Goal: Task Accomplishment & Management: Use online tool/utility

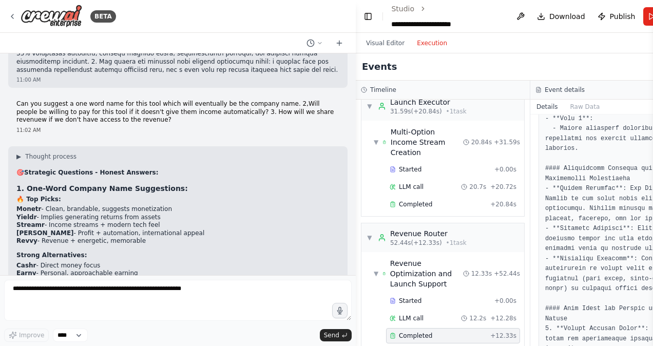
drag, startPoint x: 614, startPoint y: 0, endPoint x: 339, endPoint y: 3, distance: 275.5
click at [339, 3] on div "BETA" at bounding box center [178, 16] width 356 height 33
click at [421, 45] on button "Execution" at bounding box center [431, 43] width 43 height 12
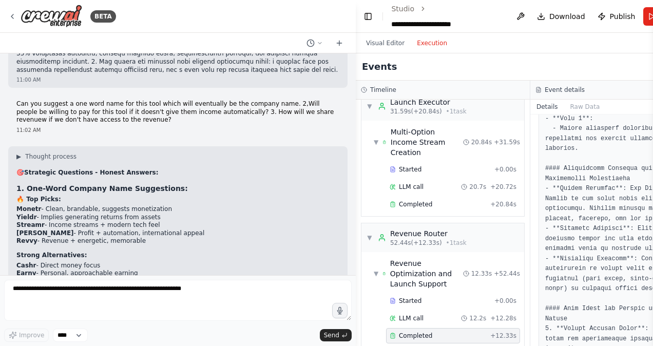
click at [421, 45] on button "Execution" at bounding box center [431, 43] width 43 height 12
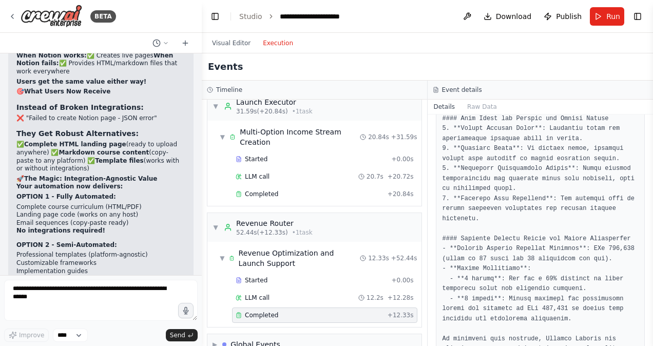
scroll to position [23825, 0]
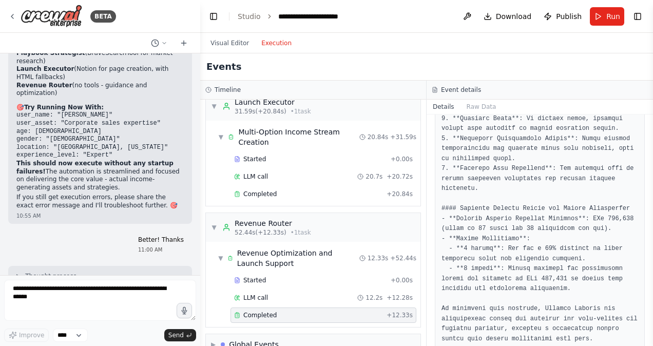
drag, startPoint x: 352, startPoint y: 144, endPoint x: 200, endPoint y: 132, distance: 152.8
click at [200, 132] on div "BETA MVP Goal Show that the OS can scan a user’s asset/skill → recommend a mone…" at bounding box center [326, 173] width 653 height 346
click at [607, 12] on span "Run" at bounding box center [613, 16] width 14 height 10
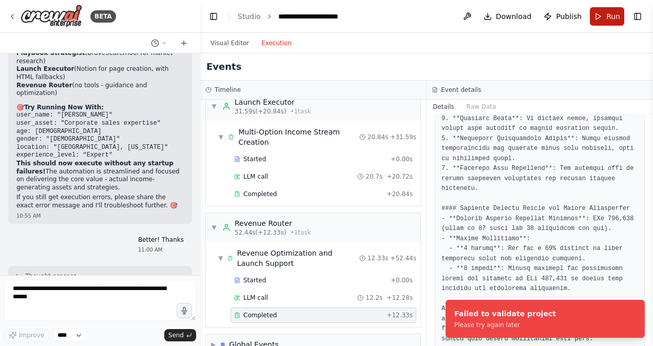
click at [607, 12] on span "Run" at bounding box center [613, 16] width 14 height 10
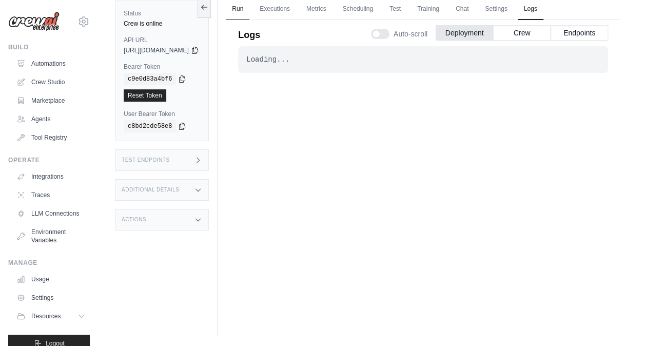
click at [249, 10] on link "Run" at bounding box center [238, 9] width 24 height 22
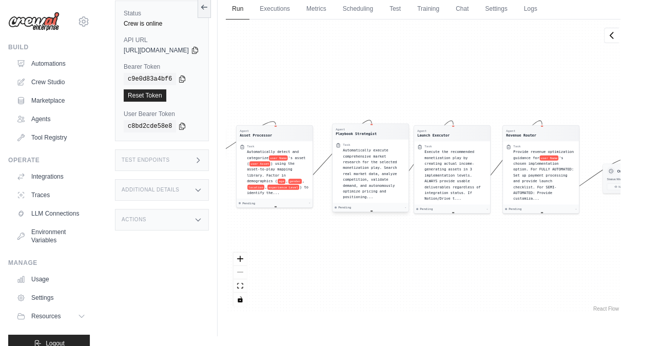
drag, startPoint x: 394, startPoint y: 162, endPoint x: 426, endPoint y: 161, distance: 32.3
click at [405, 161] on div "Automatically execute comprehensive market research for the selected monetizati…" at bounding box center [374, 173] width 63 height 52
click at [208, 3] on icon at bounding box center [204, 7] width 8 height 8
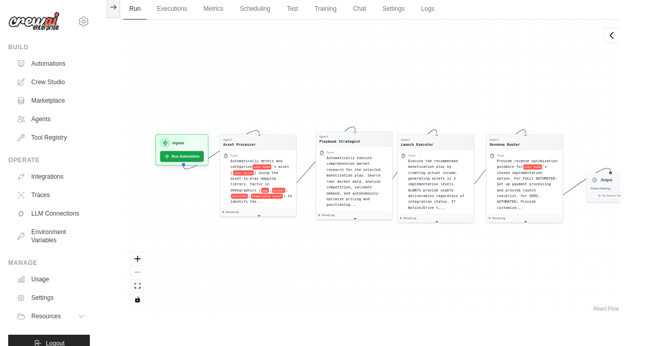
drag, startPoint x: 127, startPoint y: 152, endPoint x: 214, endPoint y: 160, distance: 87.0
click at [214, 160] on div "Agent Asset Processor Task Automatically detect and categorize user Name 's ass…" at bounding box center [371, 166] width 497 height 294
click at [180, 155] on button "Run Automation" at bounding box center [183, 154] width 46 height 11
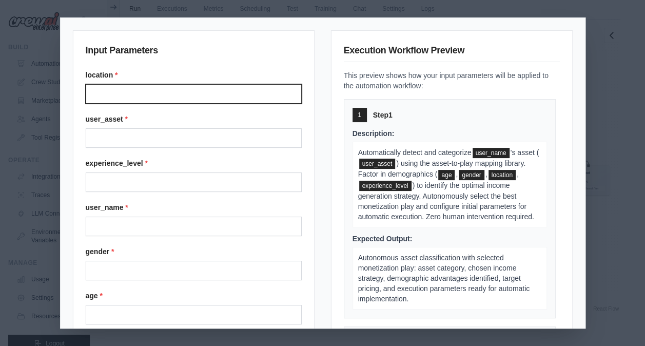
click at [142, 90] on input "Location" at bounding box center [194, 93] width 216 height 19
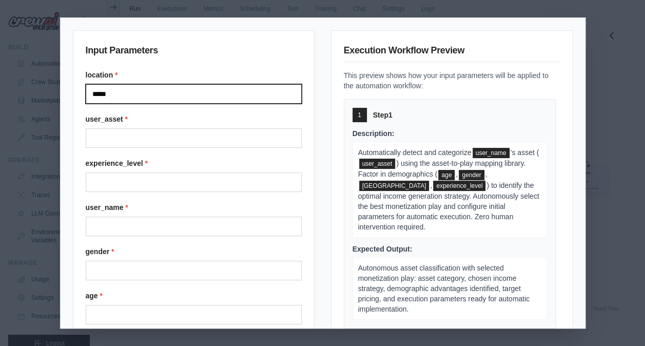
type input "*****"
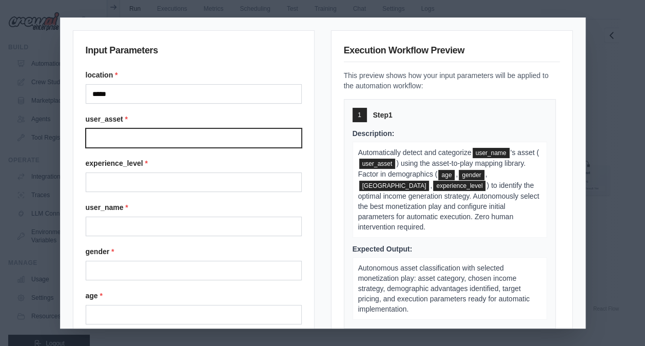
click at [126, 136] on input "User asset" at bounding box center [194, 137] width 216 height 19
type input "**********"
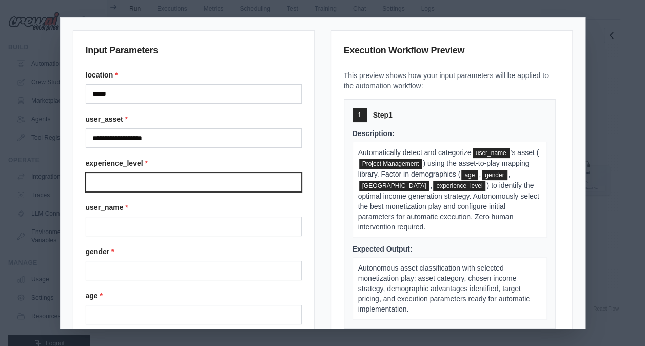
click at [116, 182] on input "Experience level" at bounding box center [194, 181] width 216 height 19
type input "********"
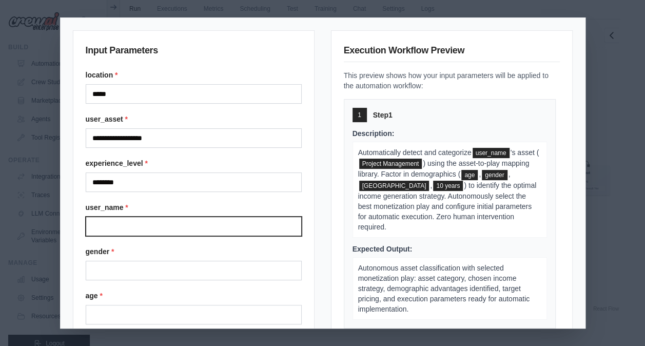
click at [122, 223] on input "User name" at bounding box center [194, 225] width 216 height 19
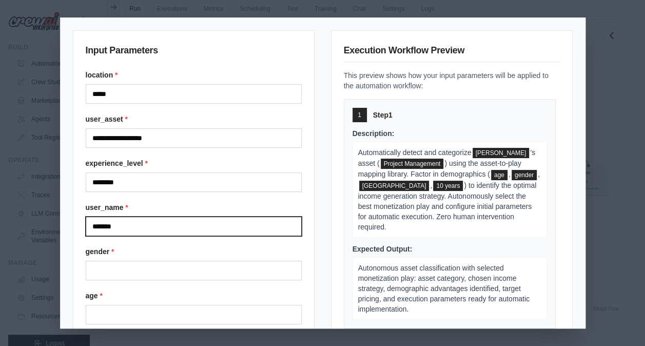
type input "*******"
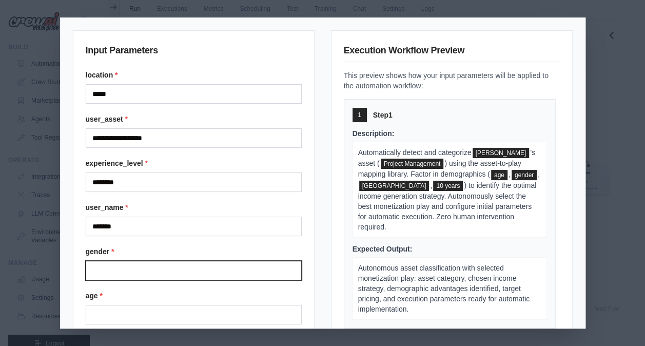
click at [120, 273] on input "Gender" at bounding box center [194, 270] width 216 height 19
type input "***"
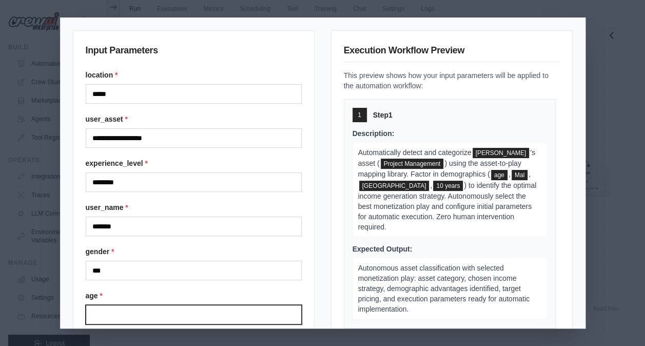
click at [92, 310] on input "Age" at bounding box center [194, 314] width 216 height 19
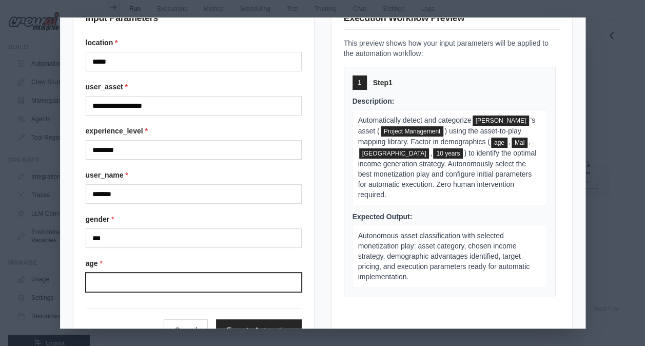
scroll to position [67, 0]
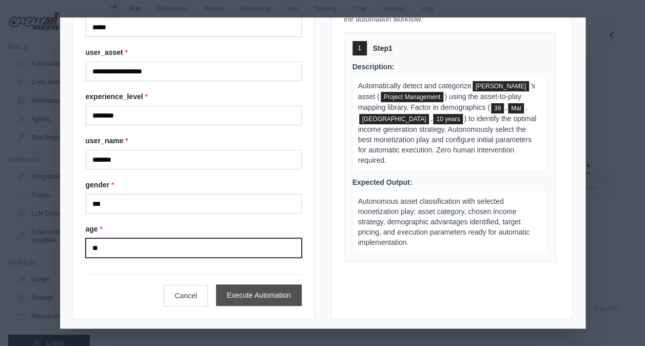
type input "**"
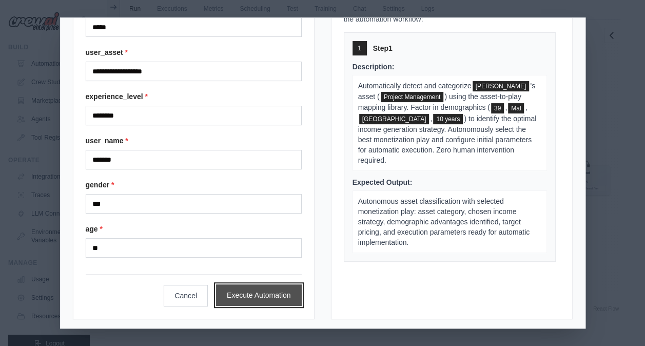
click at [275, 291] on button "Execute Automation" at bounding box center [259, 295] width 86 height 22
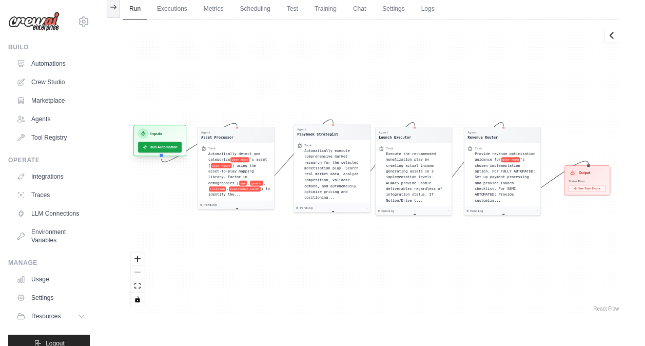
click at [158, 156] on div "Inputs Run Automation" at bounding box center [159, 142] width 53 height 31
click at [161, 148] on button "Run Automation" at bounding box center [160, 147] width 46 height 11
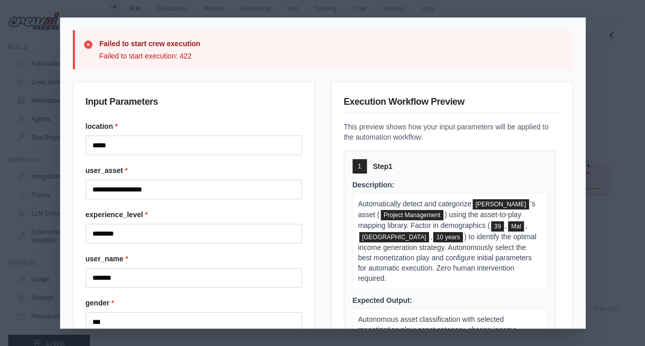
click at [595, 153] on div "**********" at bounding box center [322, 173] width 645 height 346
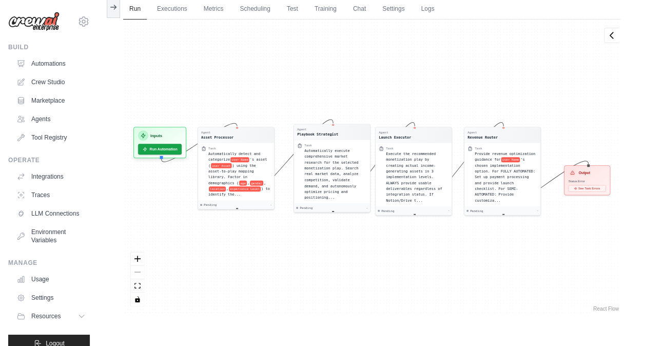
click at [613, 124] on div "Agent Asset Processor Task Automatically detect and categorize user Name 's ass…" at bounding box center [371, 166] width 497 height 294
click at [152, 126] on div "Inputs Run Automation" at bounding box center [159, 140] width 53 height 31
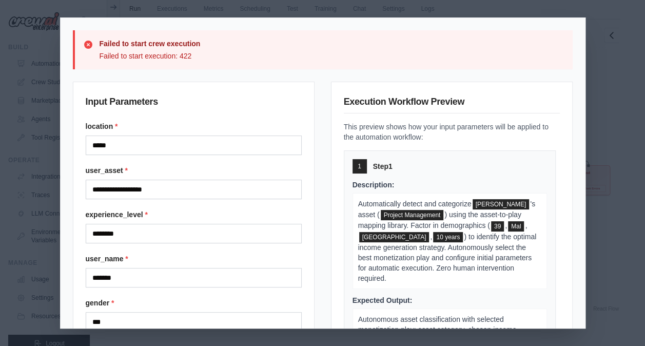
click at [624, 82] on div "**********" at bounding box center [322, 173] width 645 height 346
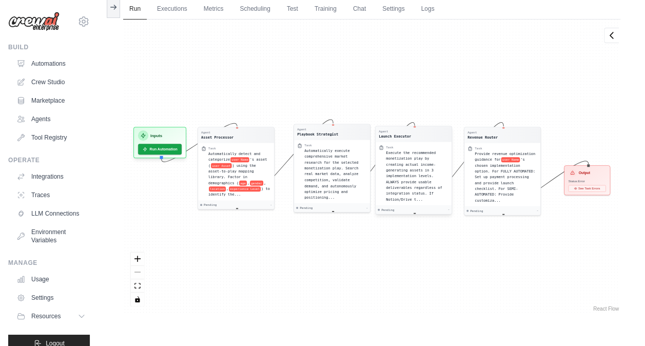
click at [414, 135] on div "Agent Launch Executor" at bounding box center [414, 133] width 70 height 9
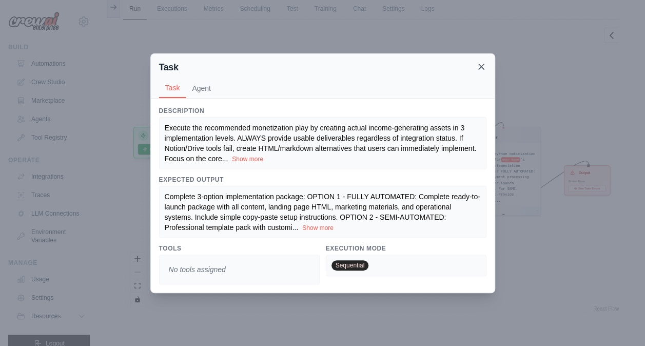
click at [486, 66] on icon at bounding box center [481, 67] width 10 height 10
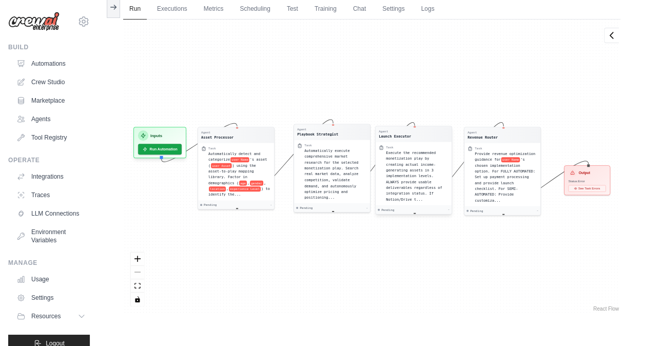
click at [384, 136] on div "Launch Executor" at bounding box center [395, 135] width 32 height 5
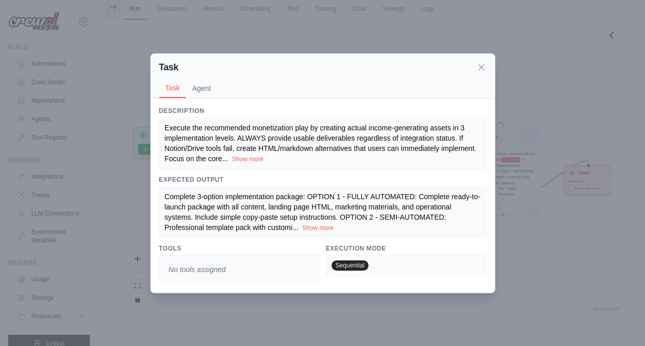
click at [474, 69] on div "Task" at bounding box center [322, 67] width 327 height 14
click at [197, 86] on button "Agent" at bounding box center [201, 87] width 31 height 19
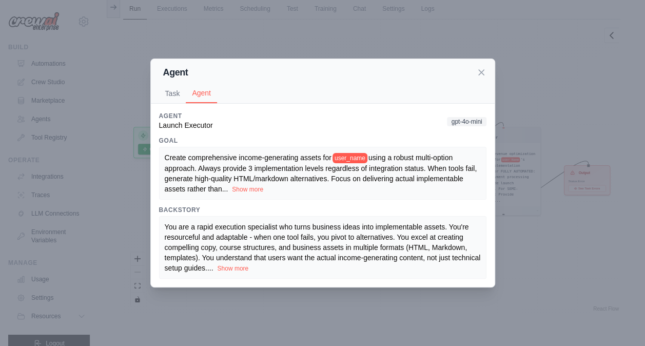
click at [483, 67] on div "Agent" at bounding box center [322, 72] width 327 height 14
click at [478, 72] on icon at bounding box center [481, 72] width 10 height 10
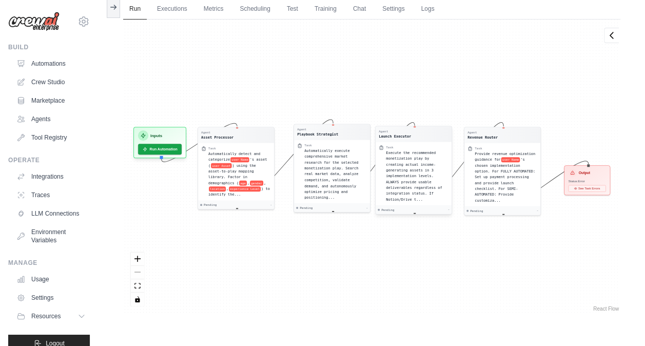
drag, startPoint x: 421, startPoint y: 127, endPoint x: 397, endPoint y: 139, distance: 26.2
click at [397, 139] on div "Agent Launch Executor" at bounding box center [414, 133] width 76 height 15
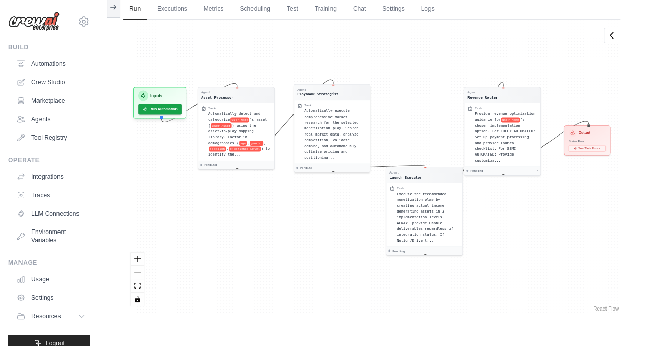
drag, startPoint x: 424, startPoint y: 208, endPoint x: 439, endPoint y: 280, distance: 72.8
click at [439, 280] on div "Agent Asset Processor Task Automatically detect and categorize user Name 's ass…" at bounding box center [371, 166] width 497 height 294
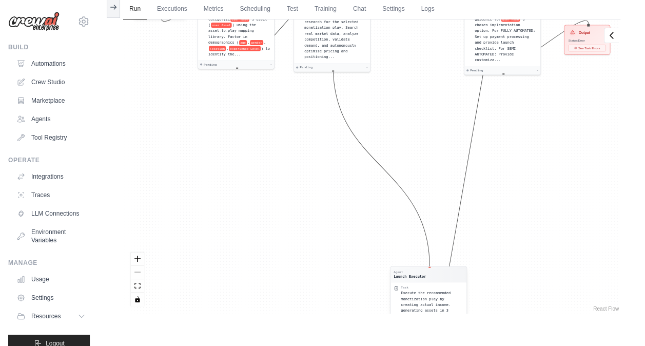
drag, startPoint x: 430, startPoint y: 206, endPoint x: 434, endPoint y: 280, distance: 73.5
click at [434, 280] on div "Agent Launch Executor Task Execute the recommended monetization play by creatin…" at bounding box center [428, 310] width 77 height 88
click at [430, 266] on div at bounding box center [429, 267] width 2 height 2
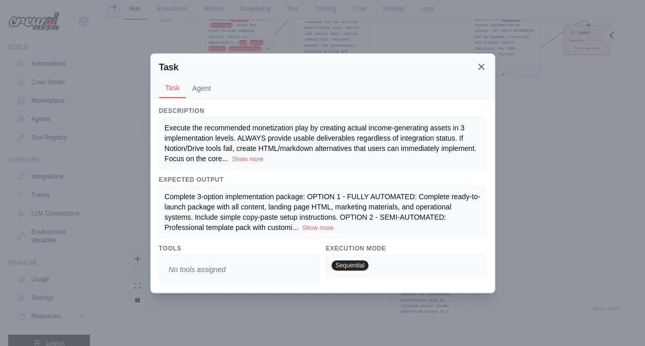
click at [481, 64] on icon at bounding box center [481, 67] width 10 height 10
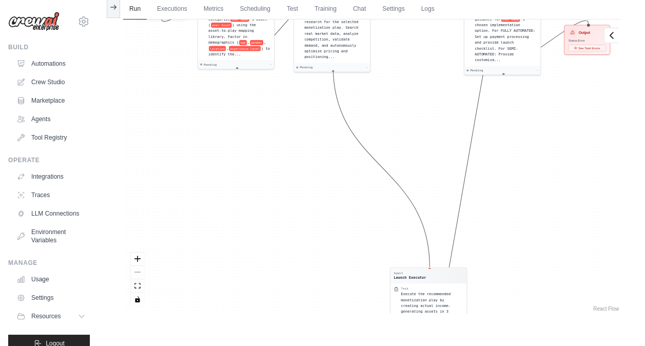
click at [481, 64] on div "Agent Asset Processor Task Automatically detect and categorize user Name 's ass…" at bounding box center [371, 166] width 497 height 294
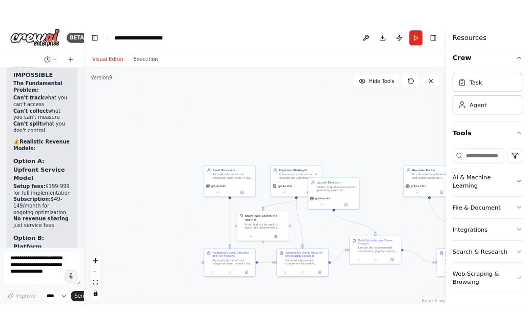
scroll to position [40591, 0]
